Goal: Task Accomplishment & Management: Use online tool/utility

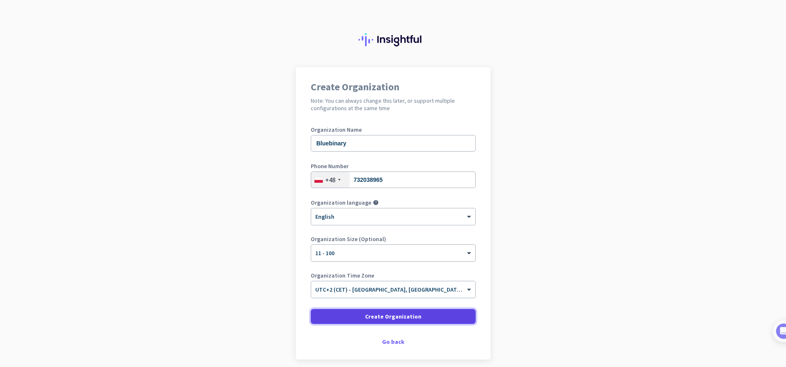
click at [418, 310] on span at bounding box center [393, 317] width 165 height 20
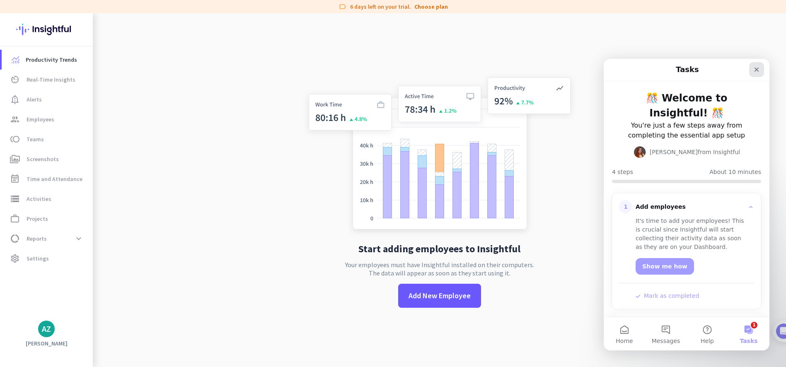
click at [760, 73] on div "Close" at bounding box center [756, 69] width 15 height 15
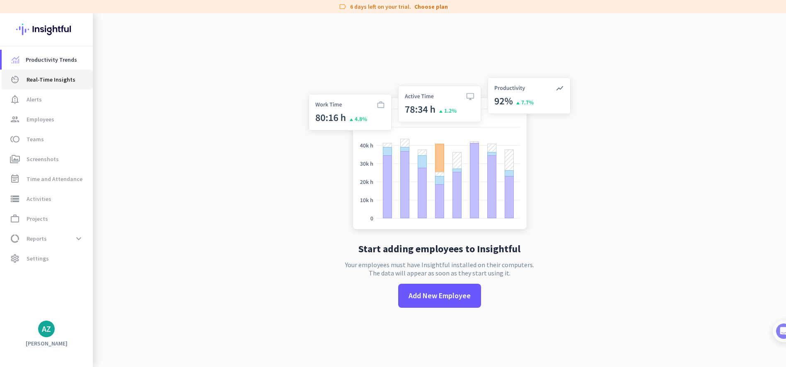
click at [59, 77] on span "Real-Time Insights" at bounding box center [51, 80] width 49 height 10
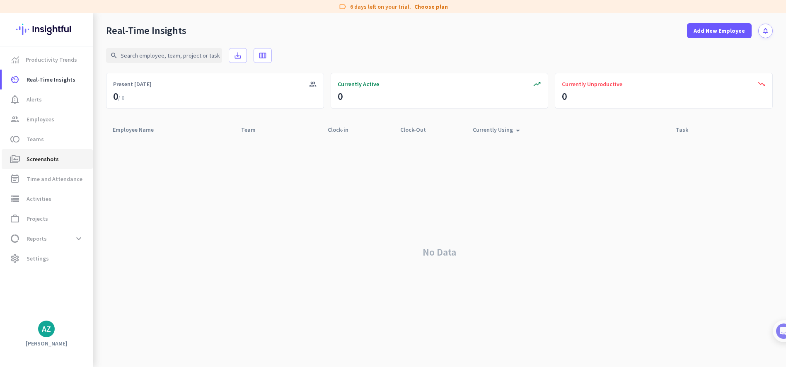
click at [70, 164] on link "perm_media Screenshots" at bounding box center [47, 159] width 91 height 20
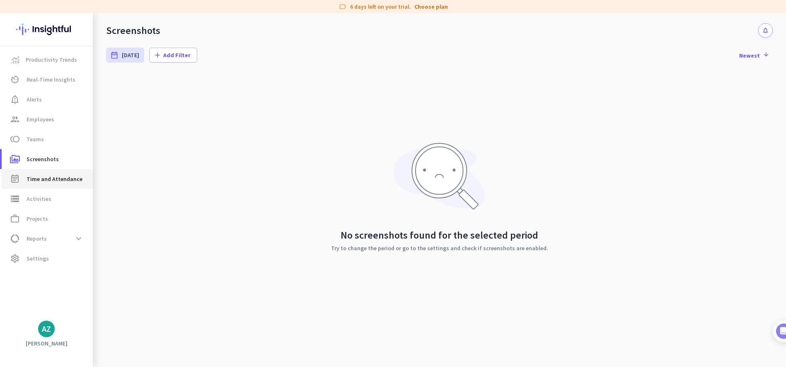
click at [52, 182] on span "Time and Attendance" at bounding box center [55, 179] width 56 height 10
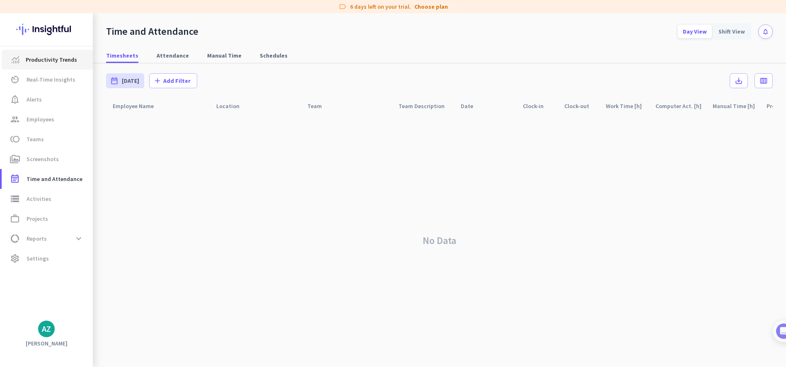
click at [75, 56] on span "Productivity Trends" at bounding box center [47, 60] width 78 height 10
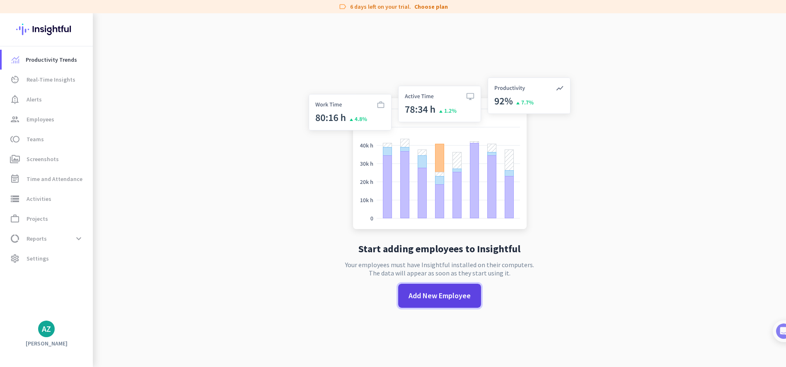
click at [426, 307] on span at bounding box center [439, 296] width 83 height 24
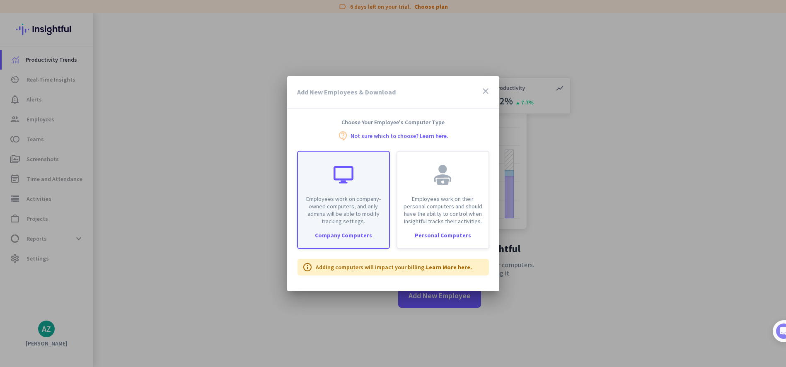
click at [354, 194] on div "Employees work on company-owned computers, and only admins will be able to modi…" at bounding box center [343, 188] width 91 height 73
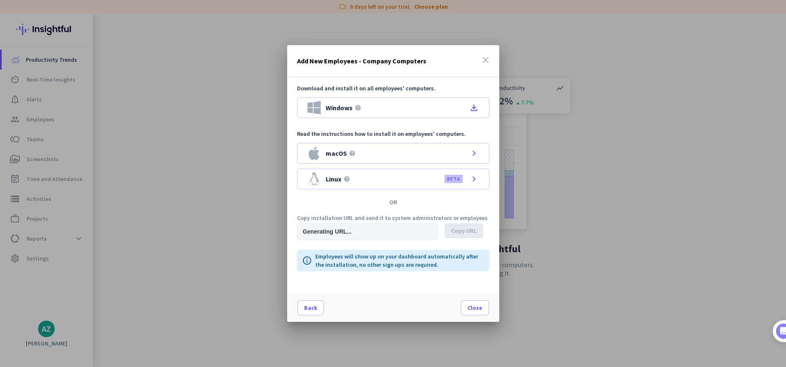
type input "[URL][DOMAIN_NAME]"
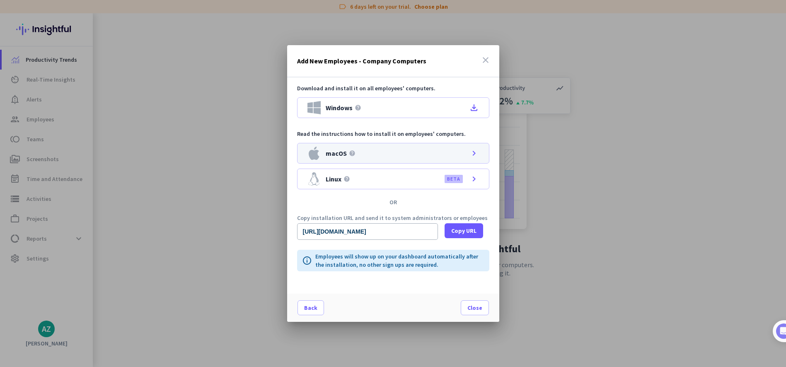
click at [391, 155] on div "macOS help chevron_right" at bounding box center [393, 153] width 192 height 21
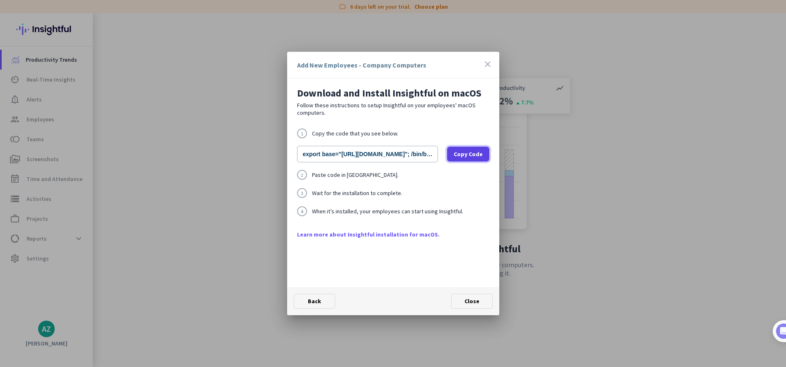
click at [469, 153] on span "Copy Code" at bounding box center [468, 154] width 29 height 8
click at [413, 235] on link "Learn more about Insightful installation for macOS." at bounding box center [393, 234] width 192 height 8
click at [491, 65] on icon "close" at bounding box center [488, 64] width 10 height 10
